Goal: Task Accomplishment & Management: Manage account settings

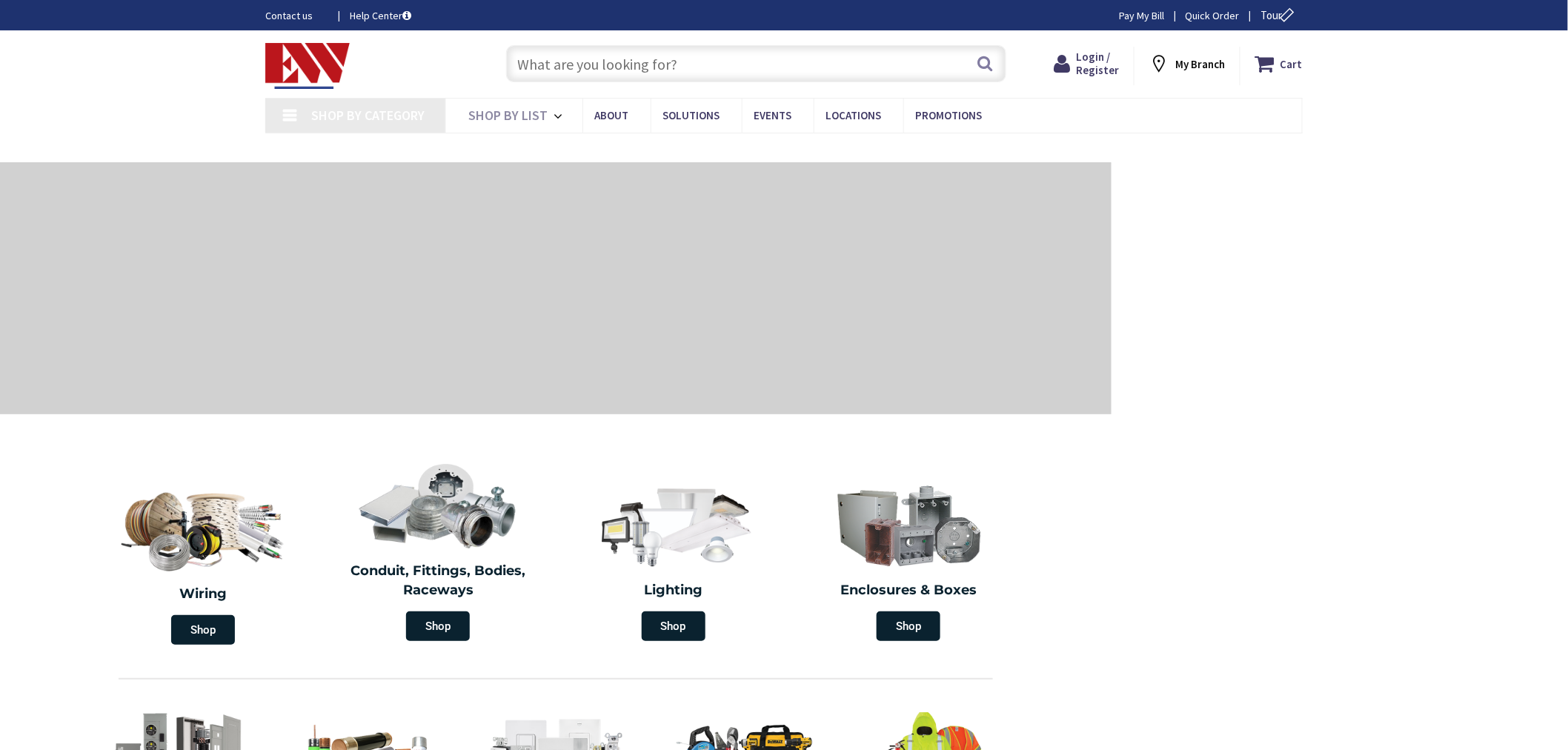
type input "[GEOGRAPHIC_DATA], [GEOGRAPHIC_DATA]"
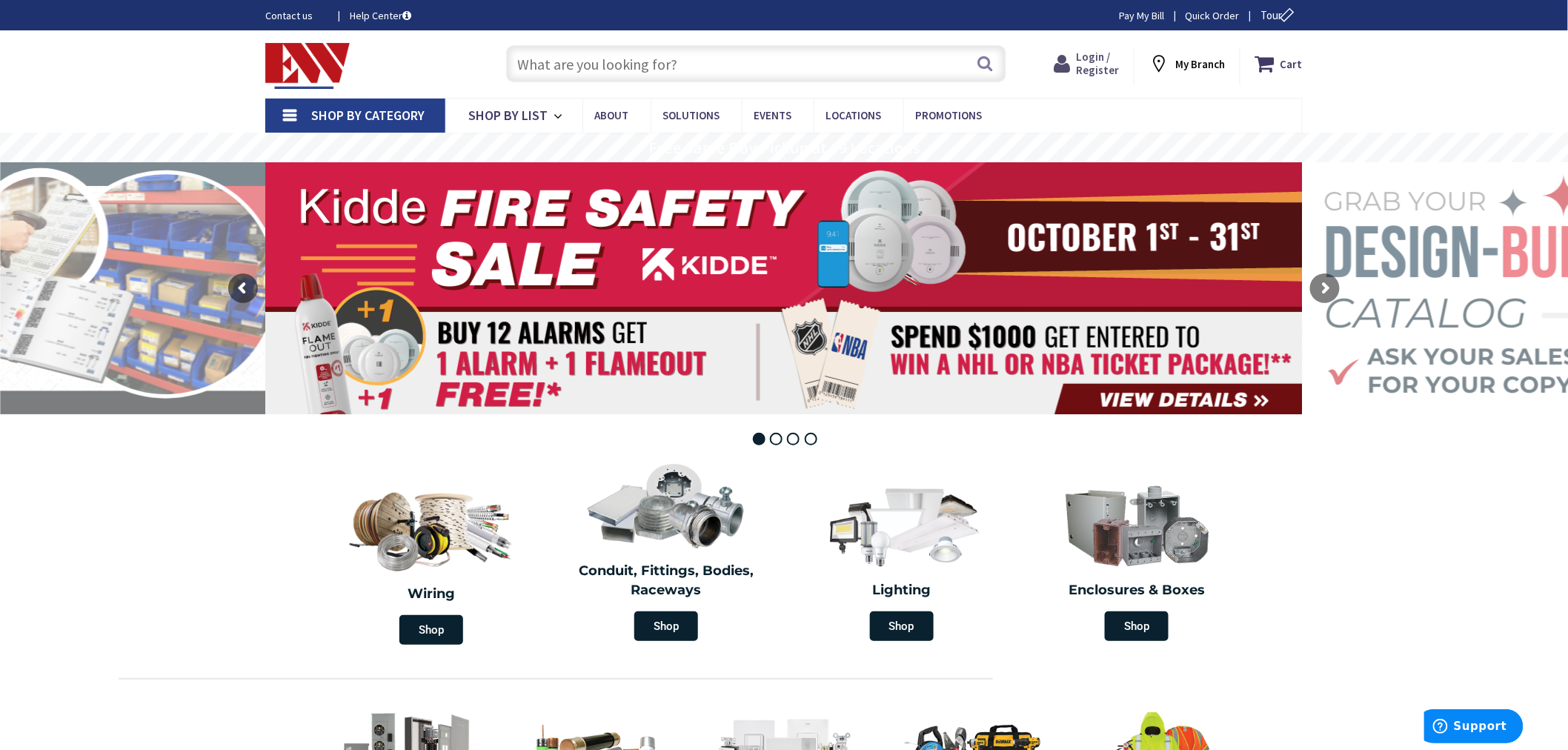
click at [1097, 63] on span "Login / Register" at bounding box center [1097, 64] width 43 height 27
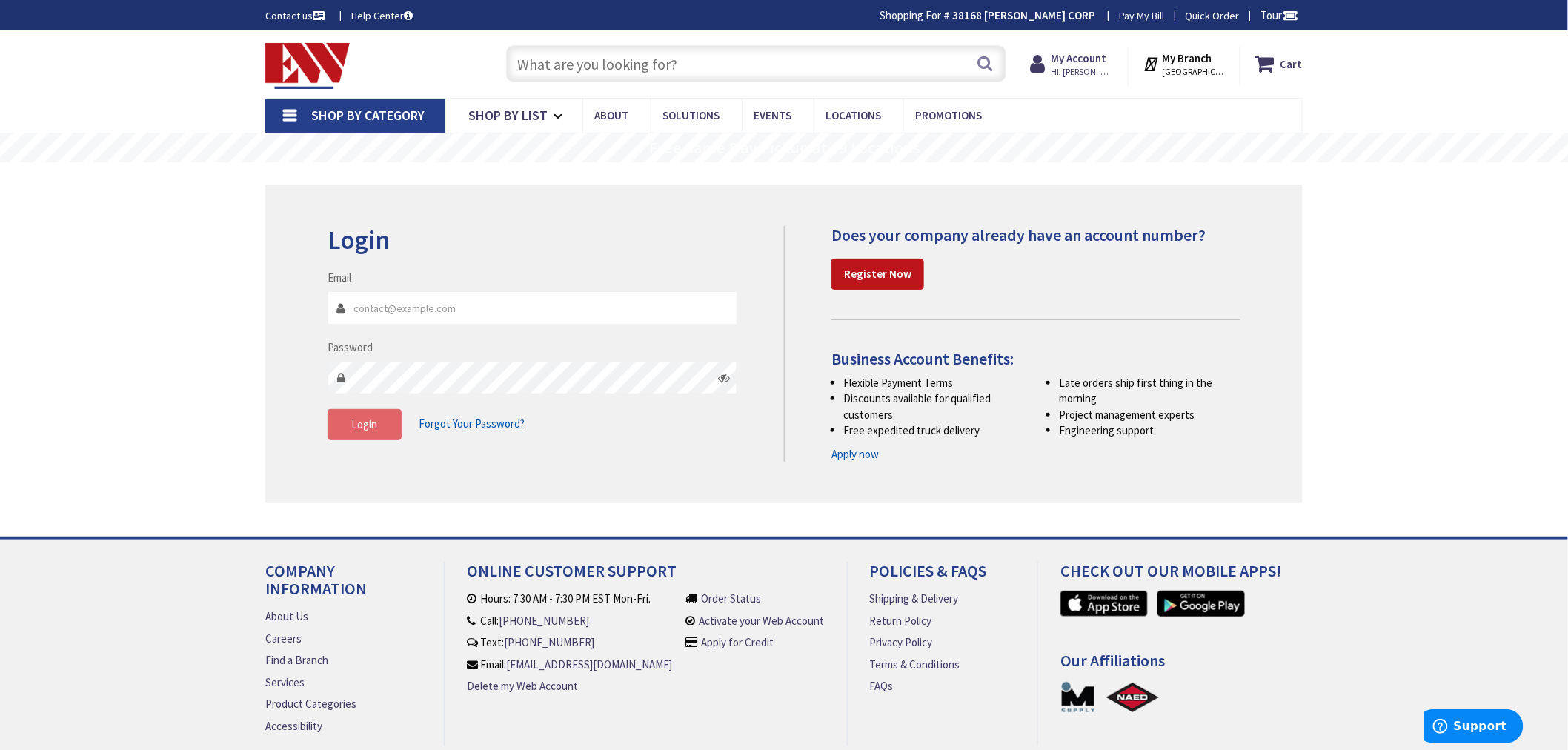
type input "[PERSON_NAME][EMAIL_ADDRESS][DOMAIN_NAME]"
click at [371, 427] on span "Login" at bounding box center [365, 424] width 26 height 14
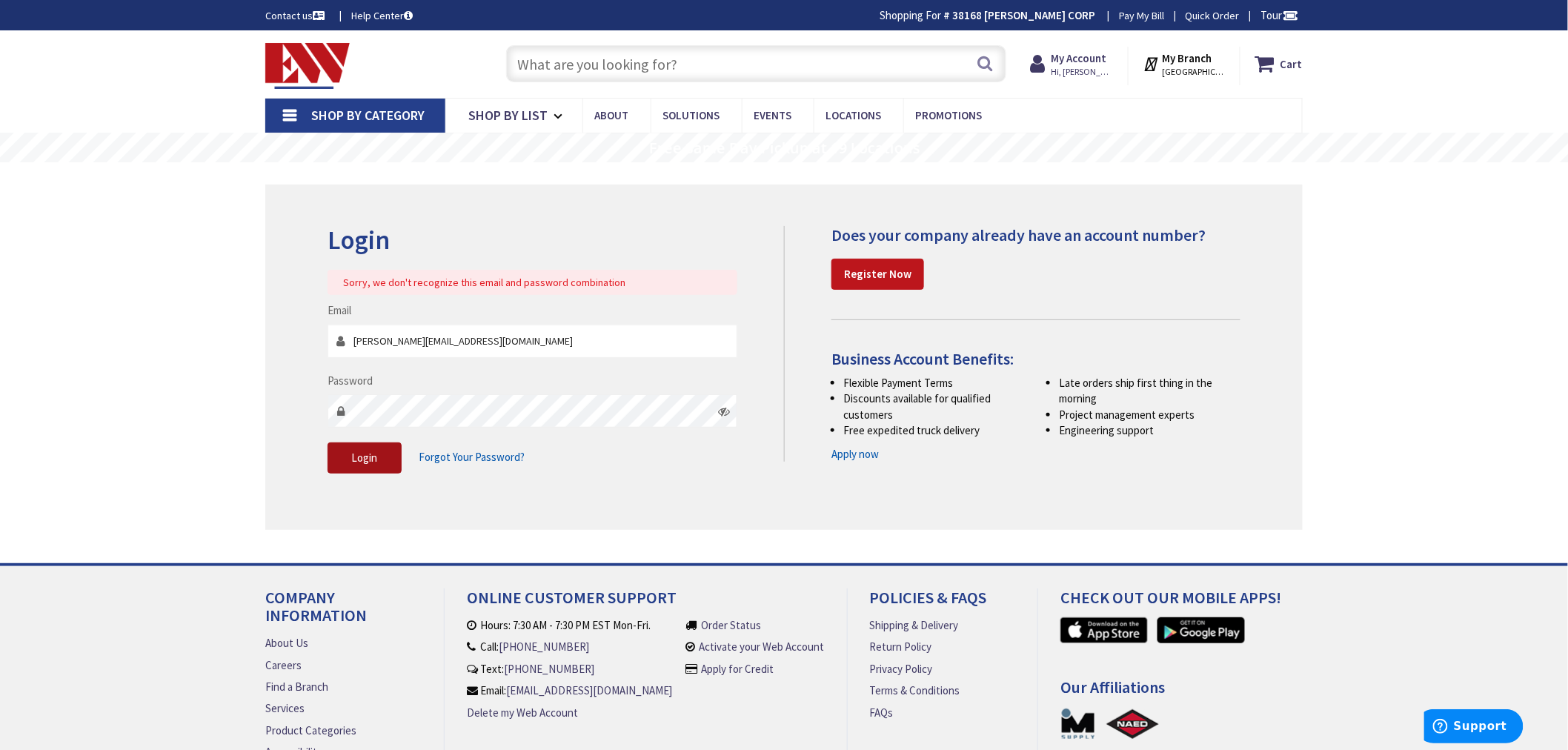
click at [361, 454] on span "Login" at bounding box center [365, 457] width 26 height 14
click at [723, 411] on icon at bounding box center [724, 411] width 12 height 12
click at [364, 461] on span "Login" at bounding box center [365, 457] width 26 height 14
click at [367, 455] on span "Login" at bounding box center [365, 457] width 26 height 14
click at [367, 455] on span "Login" at bounding box center [365, 457] width 26 height 14
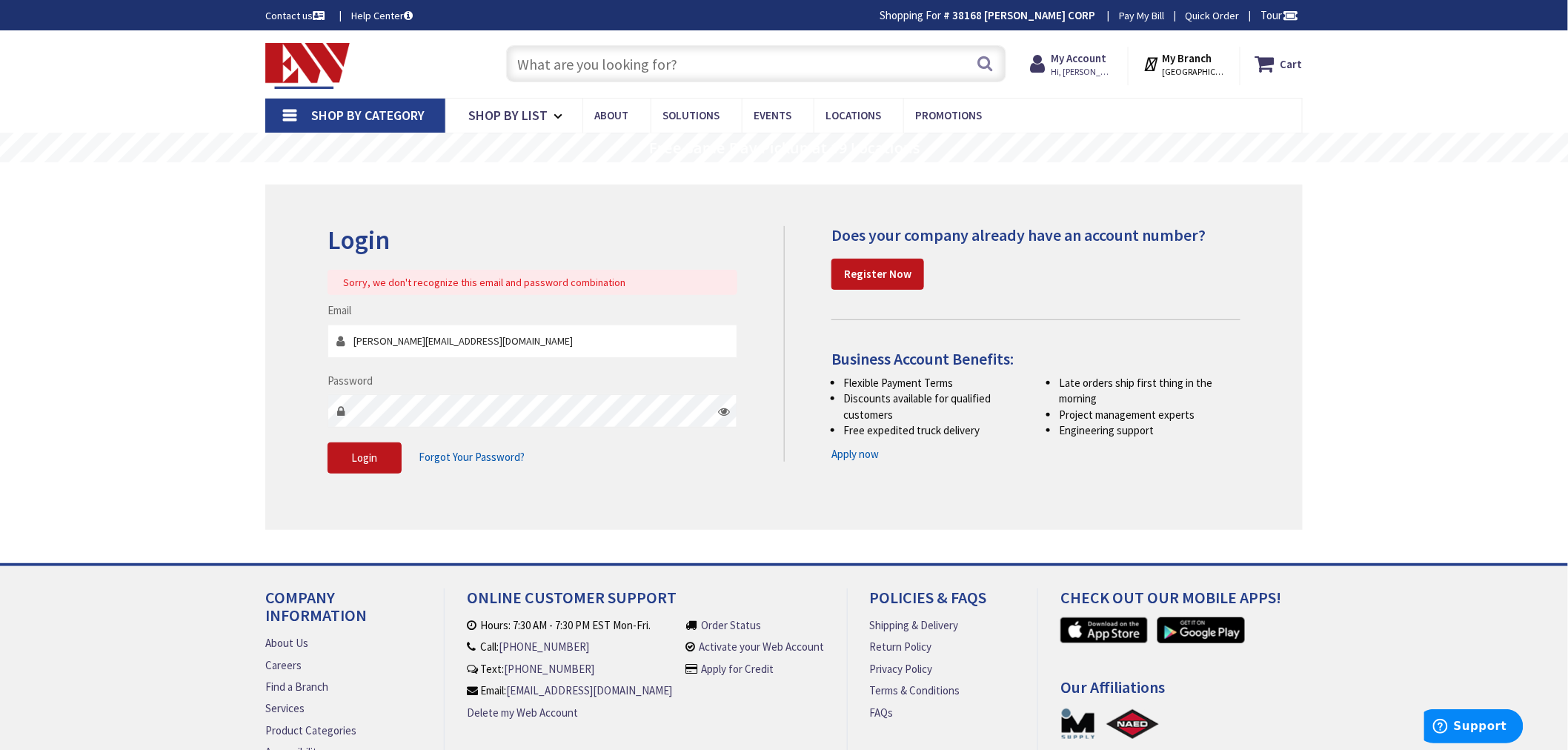
click at [457, 452] on span "Forgot Your Password?" at bounding box center [472, 457] width 106 height 14
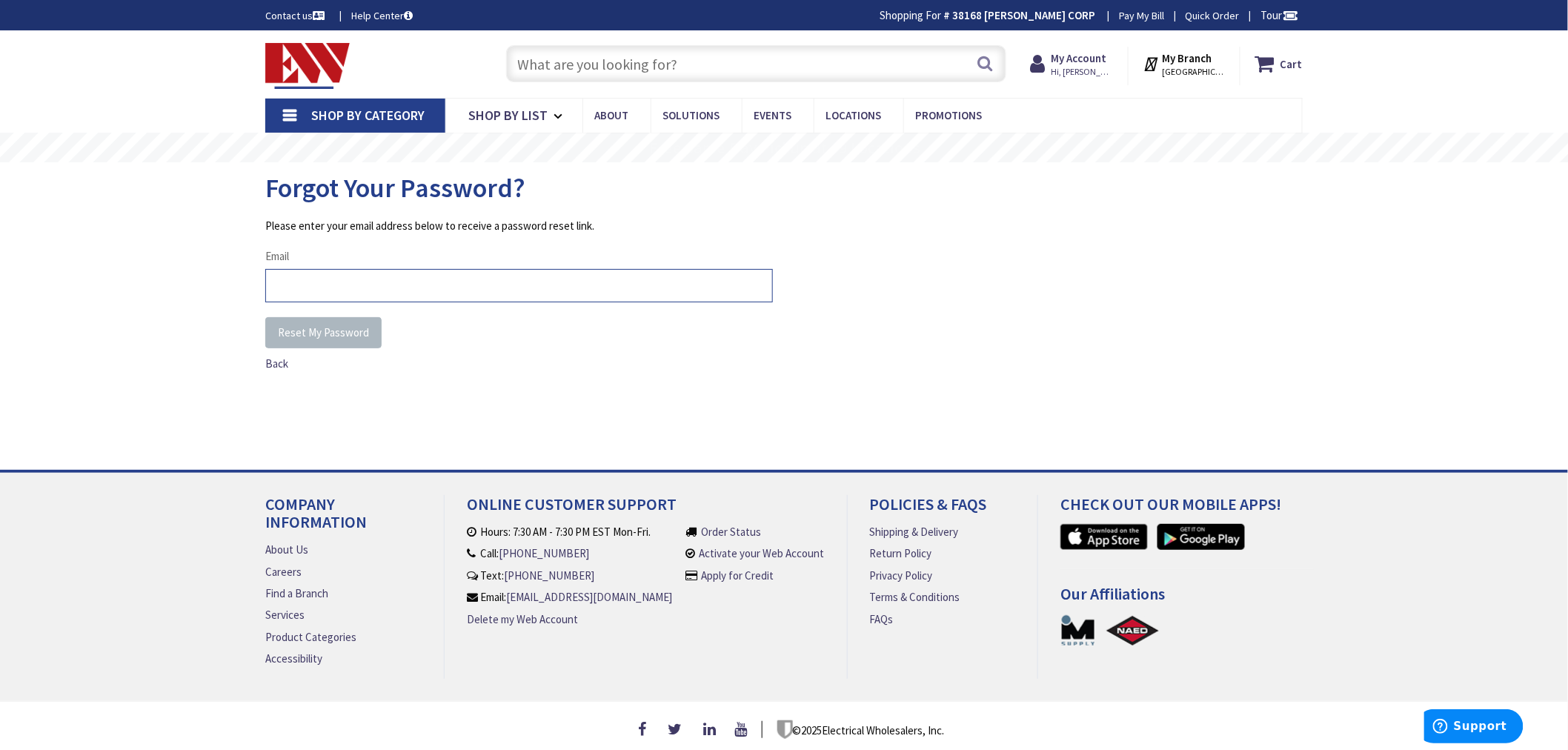
click at [317, 271] on input "Email" at bounding box center [519, 286] width 507 height 33
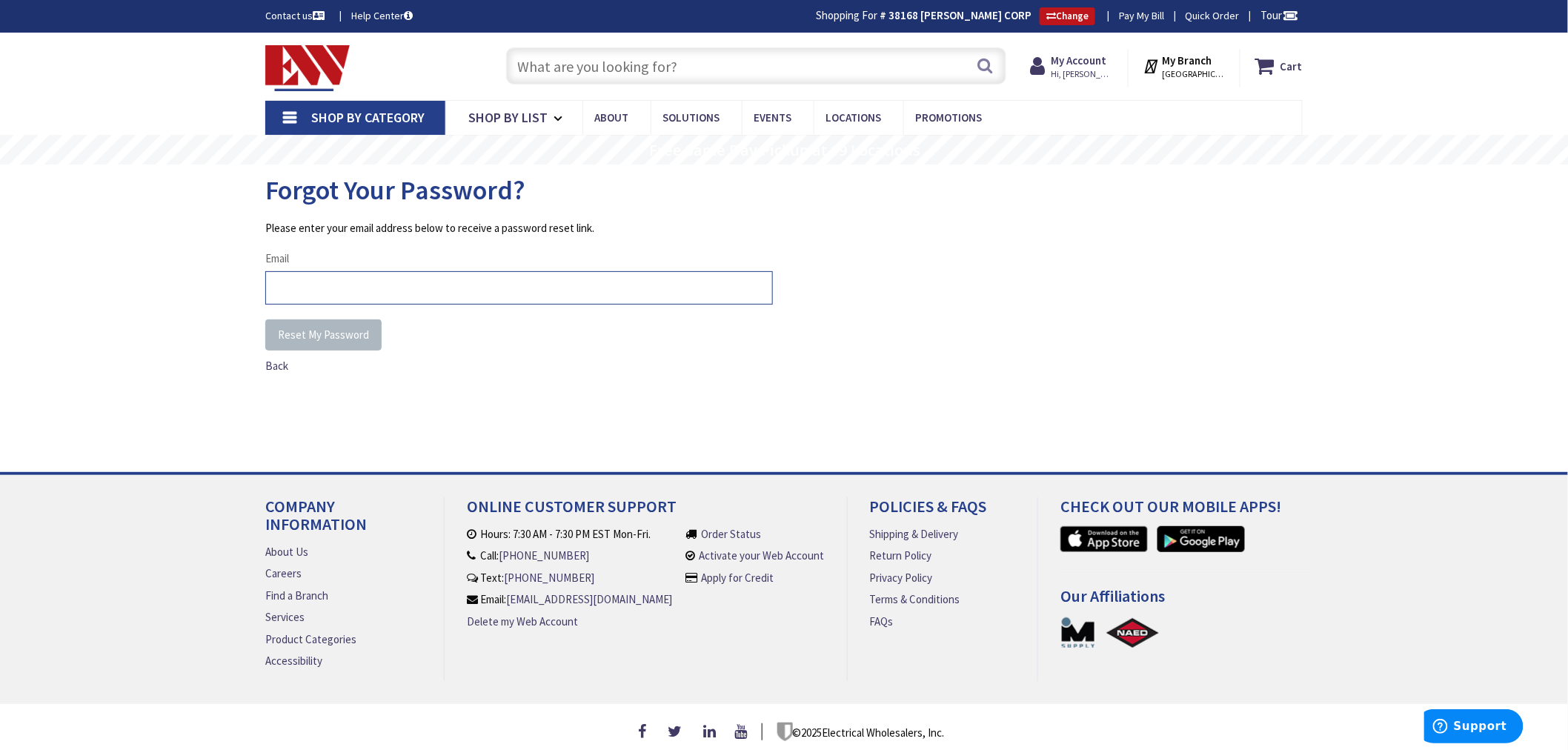
type input "[PERSON_NAME][EMAIL_ADDRESS][DOMAIN_NAME]"
click at [361, 328] on span "Reset My Password" at bounding box center [324, 334] width 91 height 14
